Goal: Task Accomplishment & Management: Manage account settings

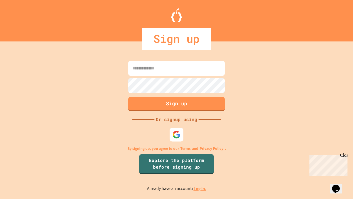
click at [200, 188] on link "Log in." at bounding box center [200, 188] width 13 height 6
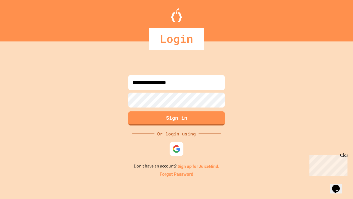
type input "**********"
